Goal: Download file/media

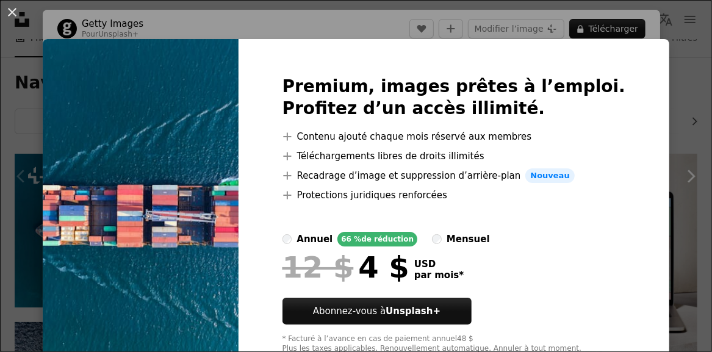
click at [674, 51] on div "An X shape Premium, images prêtes à l’emploi. Profitez d’un accès illimité. A p…" at bounding box center [356, 176] width 712 height 352
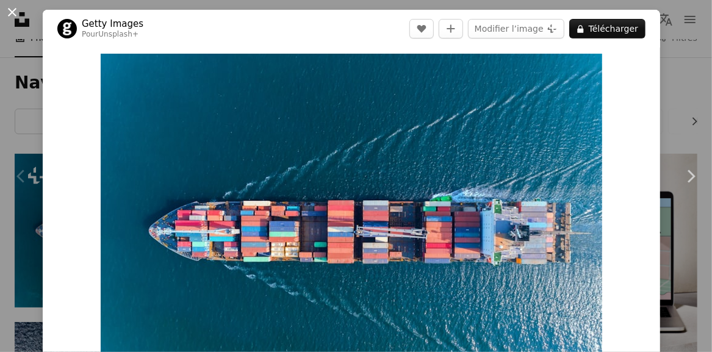
click at [11, 7] on button "An X shape" at bounding box center [12, 12] width 15 height 15
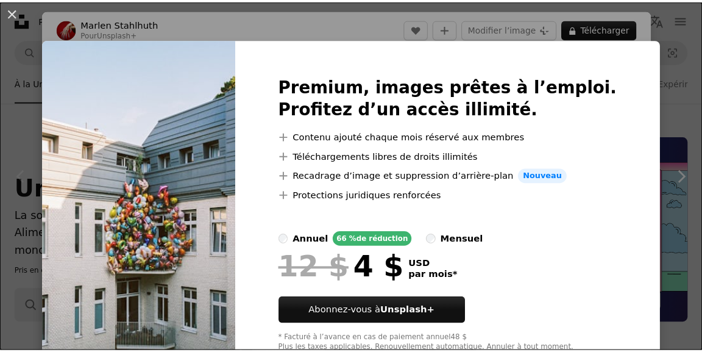
scroll to position [243, 0]
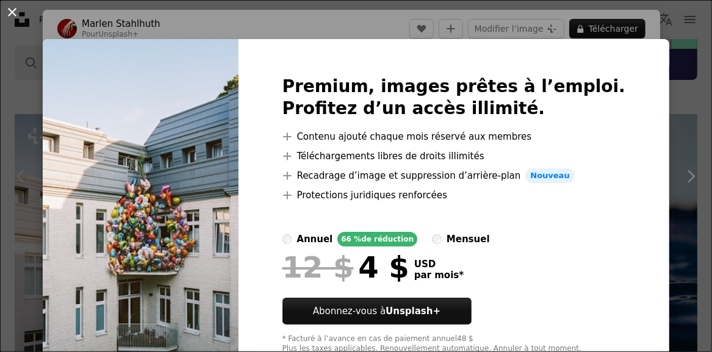
click at [11, 8] on button "An X shape" at bounding box center [12, 12] width 15 height 15
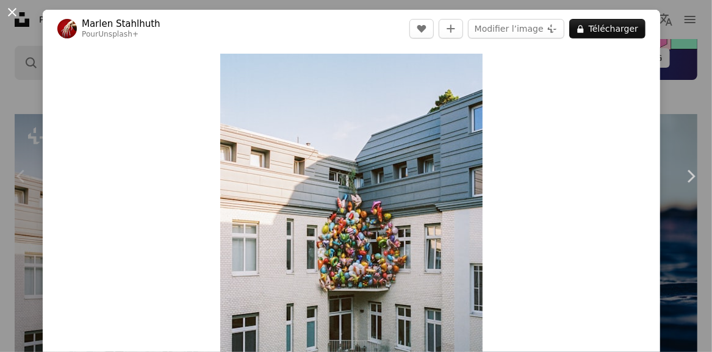
click at [15, 13] on button "An X shape" at bounding box center [12, 12] width 15 height 15
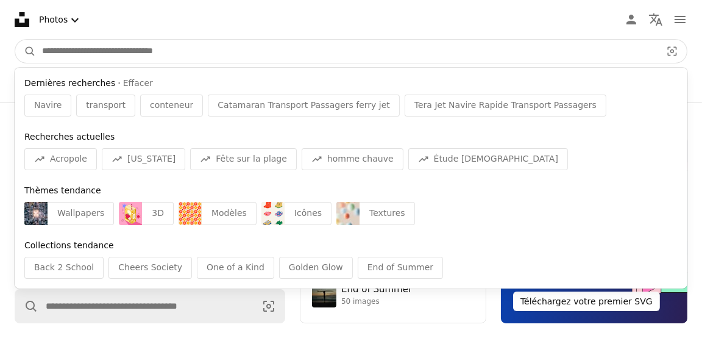
click at [122, 54] on input "Rechercher des visuels sur tout le site" at bounding box center [347, 51] width 622 height 23
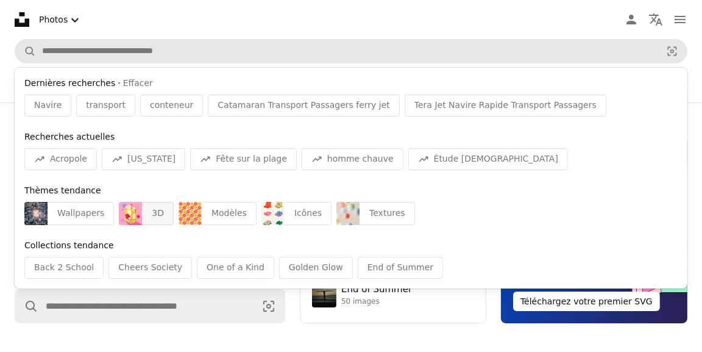
click at [146, 215] on div "3D" at bounding box center [158, 213] width 32 height 23
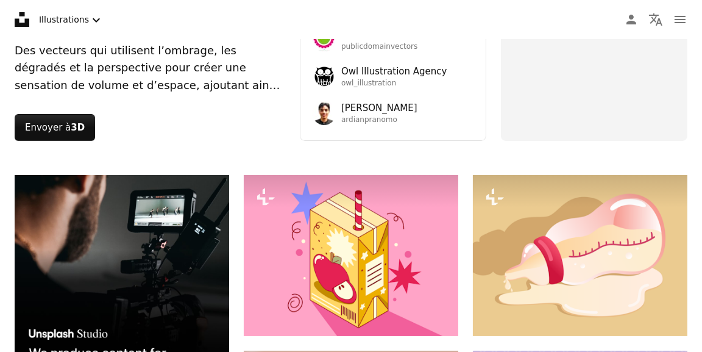
scroll to position [365, 0]
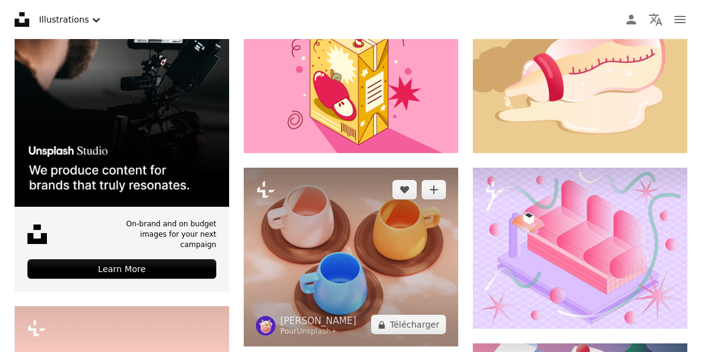
click at [365, 205] on img at bounding box center [351, 257] width 215 height 179
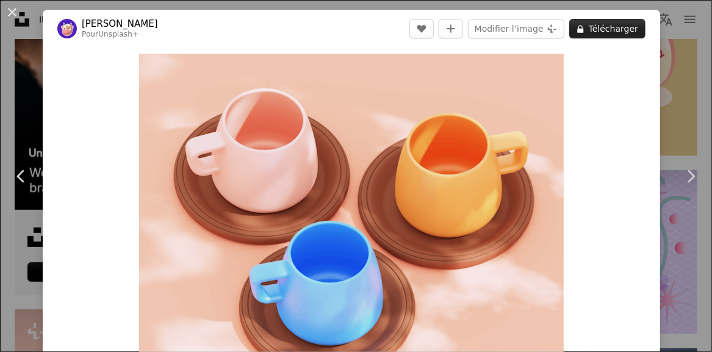
click at [604, 27] on button "A lock Télécharger" at bounding box center [607, 29] width 76 height 20
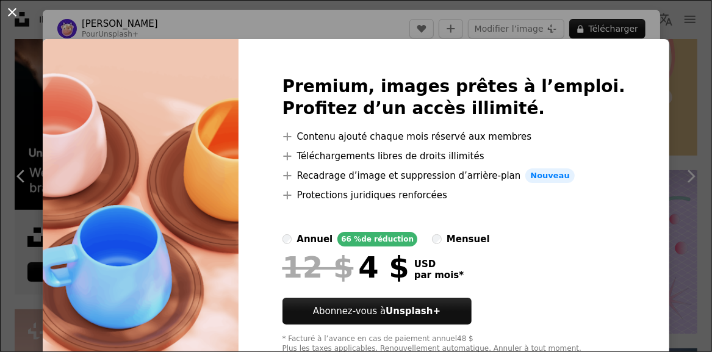
click at [10, 16] on button "An X shape" at bounding box center [12, 12] width 15 height 15
